Goal: Transaction & Acquisition: Purchase product/service

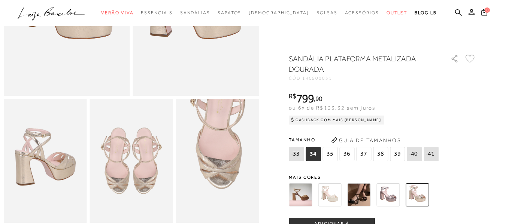
scroll to position [150, 0]
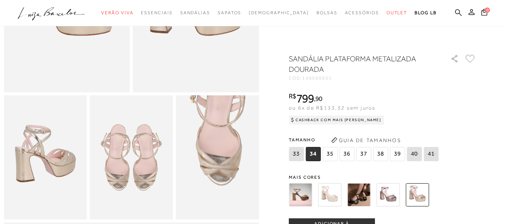
click at [310, 201] on img at bounding box center [300, 195] width 23 height 23
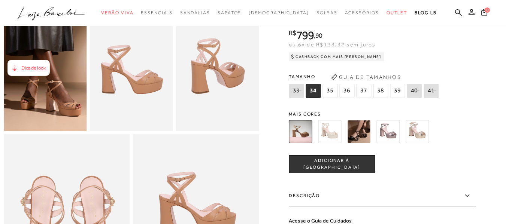
scroll to position [225, 0]
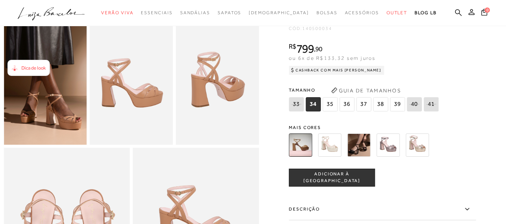
click at [334, 157] on img at bounding box center [329, 145] width 23 height 23
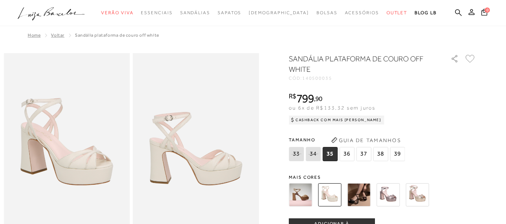
click at [365, 197] on img at bounding box center [358, 195] width 23 height 23
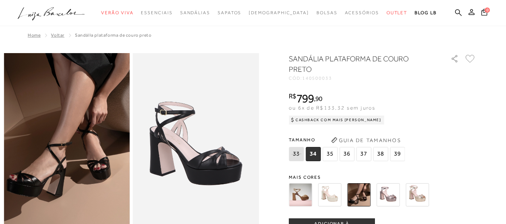
click at [390, 194] on img at bounding box center [387, 195] width 23 height 23
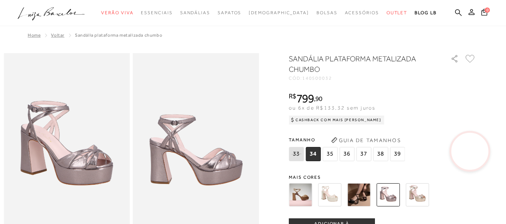
click at [487, 152] on video at bounding box center [470, 151] width 35 height 35
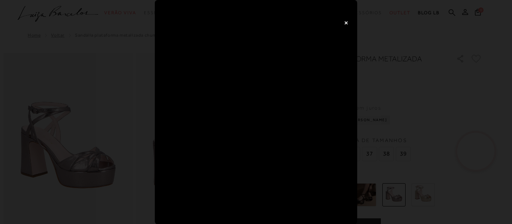
click at [346, 24] on button "×" at bounding box center [345, 22] width 15 height 15
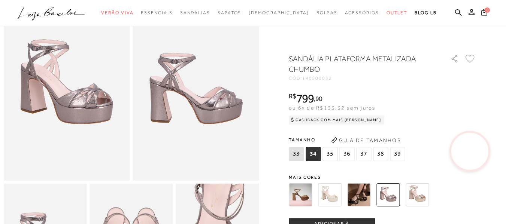
scroll to position [75, 0]
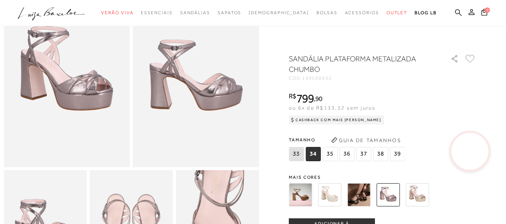
click at [418, 194] on img at bounding box center [417, 195] width 23 height 23
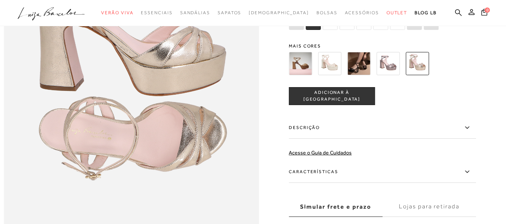
scroll to position [487, 0]
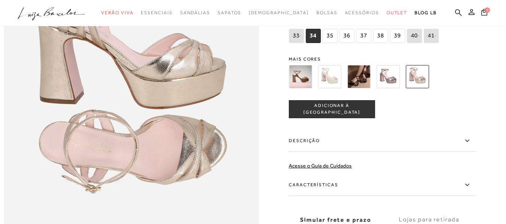
click at [384, 88] on img at bounding box center [387, 76] width 23 height 23
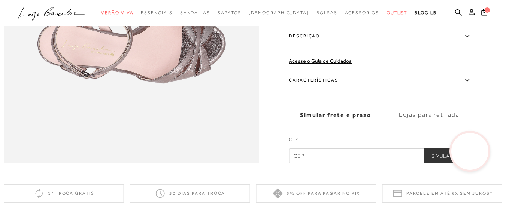
scroll to position [599, 0]
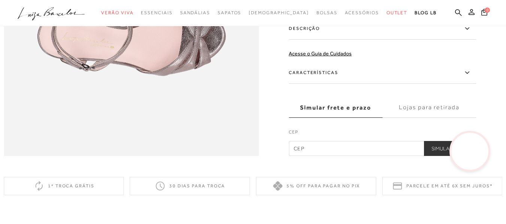
click at [474, 143] on video at bounding box center [470, 151] width 35 height 35
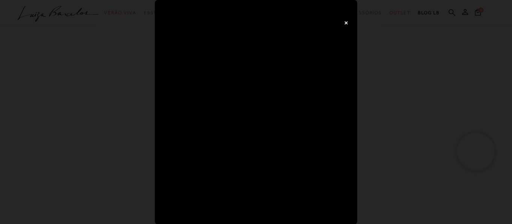
click at [350, 21] on button "×" at bounding box center [345, 22] width 15 height 15
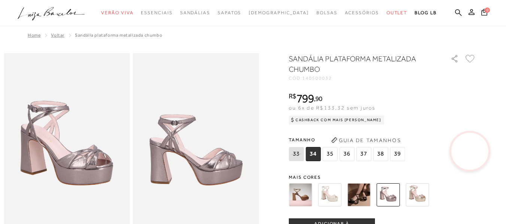
click at [336, 156] on span "35" at bounding box center [330, 154] width 15 height 14
click at [315, 204] on div at bounding box center [374, 195] width 174 height 28
click at [308, 198] on img at bounding box center [300, 195] width 23 height 23
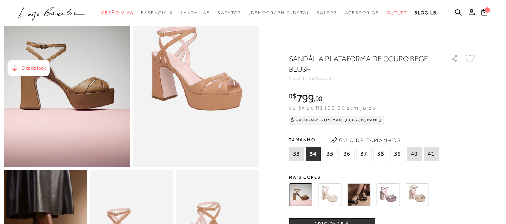
scroll to position [112, 0]
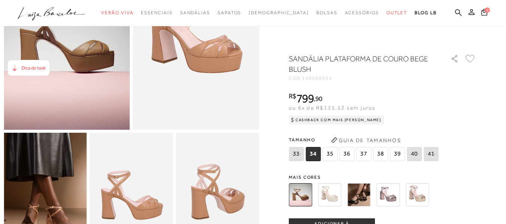
click at [428, 196] on img at bounding box center [417, 195] width 23 height 23
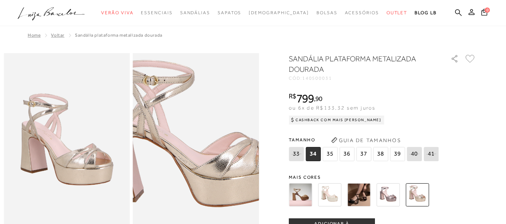
click at [202, 166] on img at bounding box center [192, 132] width 252 height 378
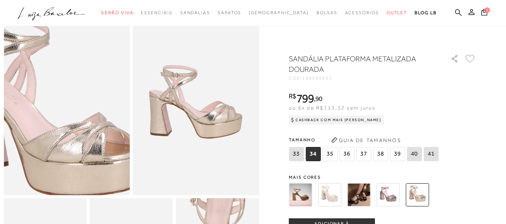
scroll to position [37, 0]
